Goal: Contribute content: Contribute content

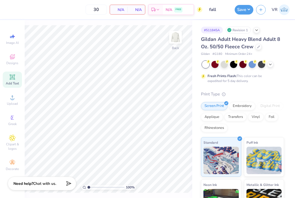
click at [12, 78] on icon at bounding box center [12, 76] width 5 height 5
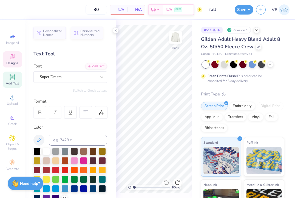
click at [18, 62] on div "Designs" at bounding box center [12, 59] width 19 height 16
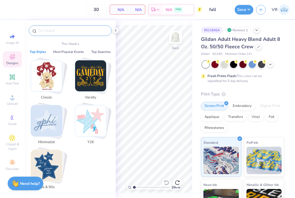
click at [69, 32] on input "text" at bounding box center [73, 30] width 70 height 5
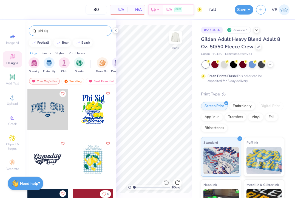
type input "phi sig"
click at [48, 109] on div at bounding box center [47, 109] width 41 height 41
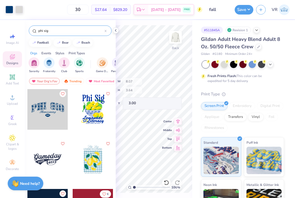
click at [144, 94] on div "100 % Back W 8.07 H 3.64 Y 3.00 Center Middle Top Bottom" at bounding box center [154, 109] width 76 height 178
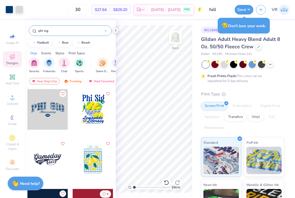
click at [115, 30] on icon at bounding box center [115, 30] width 4 height 4
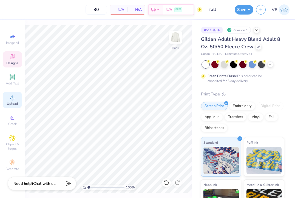
click at [14, 99] on icon at bounding box center [12, 97] width 7 height 7
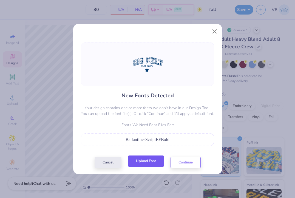
click at [140, 161] on button "Upload Font" at bounding box center [146, 160] width 36 height 11
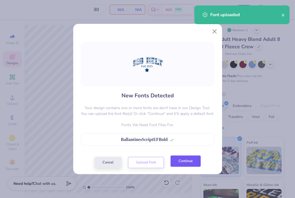
click at [180, 162] on button "Continue" at bounding box center [185, 160] width 30 height 11
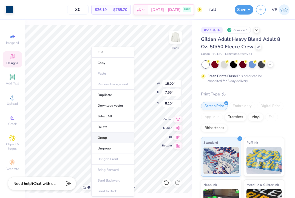
click at [110, 136] on li "Group" at bounding box center [112, 137] width 43 height 11
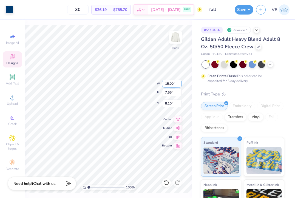
click at [172, 85] on input "15.00" at bounding box center [172, 84] width 20 height 8
type input "12.00"
type input "6.04"
type input "8.85"
type input "11.00"
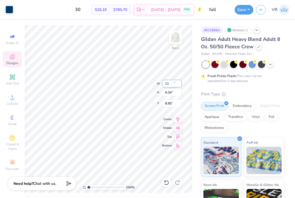
type input "5.54"
click at [172, 105] on input "9.10" at bounding box center [172, 103] width 20 height 8
type input "3.00"
click at [242, 7] on button "Save" at bounding box center [244, 9] width 19 height 10
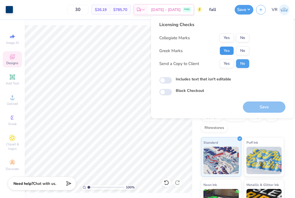
click at [224, 50] on button "Yes" at bounding box center [226, 50] width 14 height 9
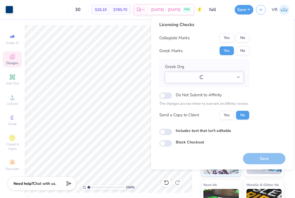
click at [240, 31] on div "Licensing Checks Collegiate Marks Yes No Greek Marks Yes No Greek Org Loading..…" at bounding box center [204, 72] width 90 height 102
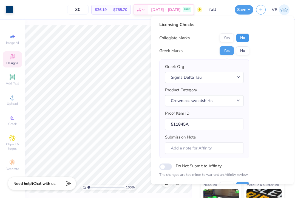
click at [247, 36] on button "No" at bounding box center [242, 37] width 13 height 9
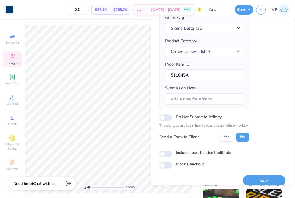
scroll to position [56, 0]
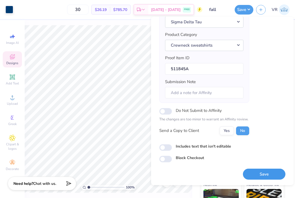
click at [262, 175] on button "Save" at bounding box center [264, 174] width 42 height 11
